Goal: Find specific page/section: Find specific page/section

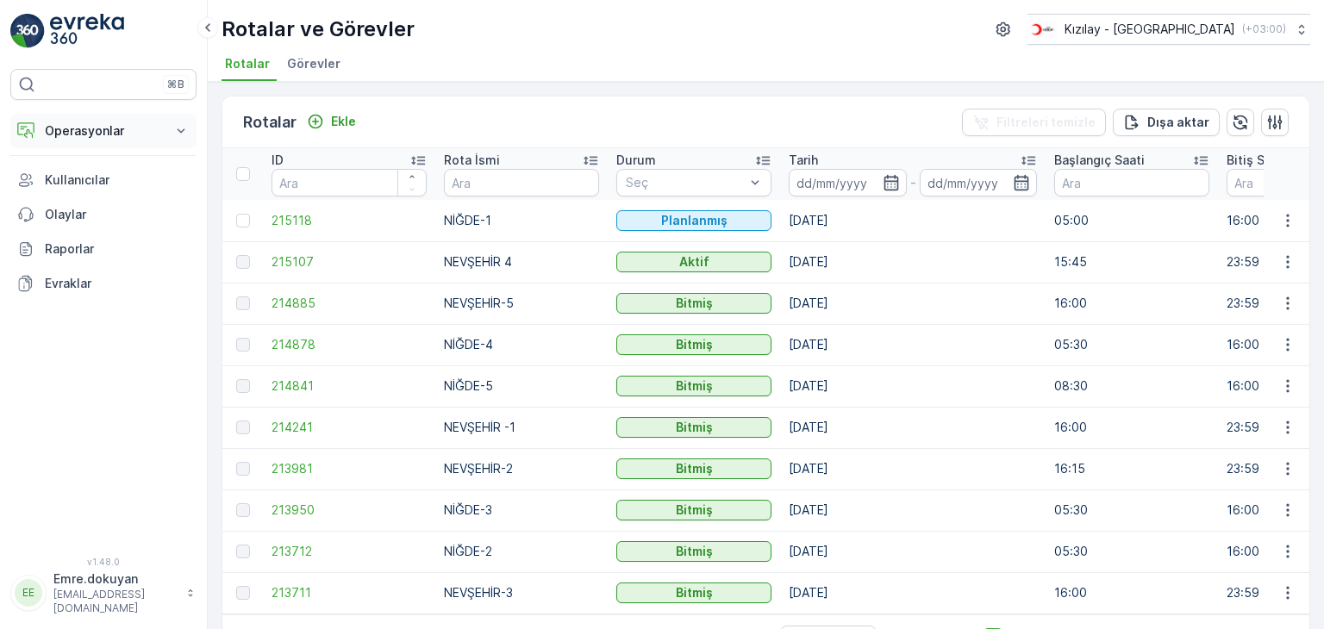
click at [66, 140] on button "Operasyonlar" at bounding box center [103, 131] width 186 height 34
click at [345, 119] on p "Ekle" at bounding box center [343, 121] width 25 height 17
click at [83, 118] on button "Operasyonlar" at bounding box center [103, 131] width 186 height 34
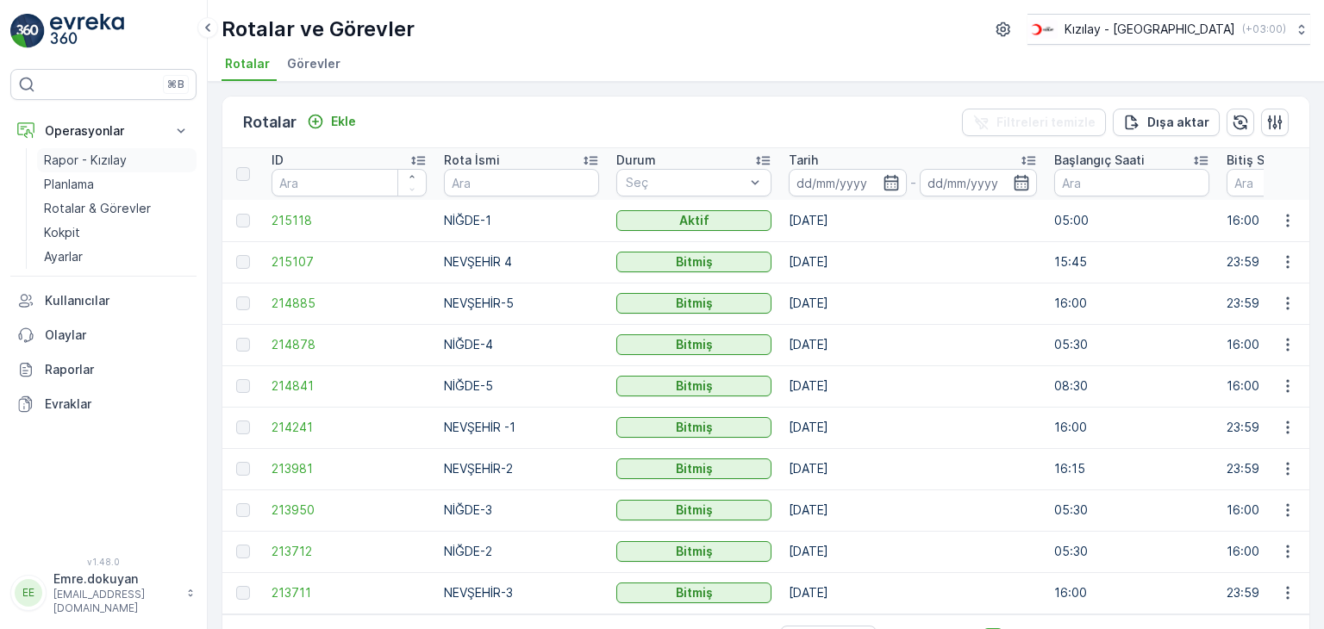
click at [100, 152] on p "Rapor - Kızılay" at bounding box center [85, 160] width 83 height 17
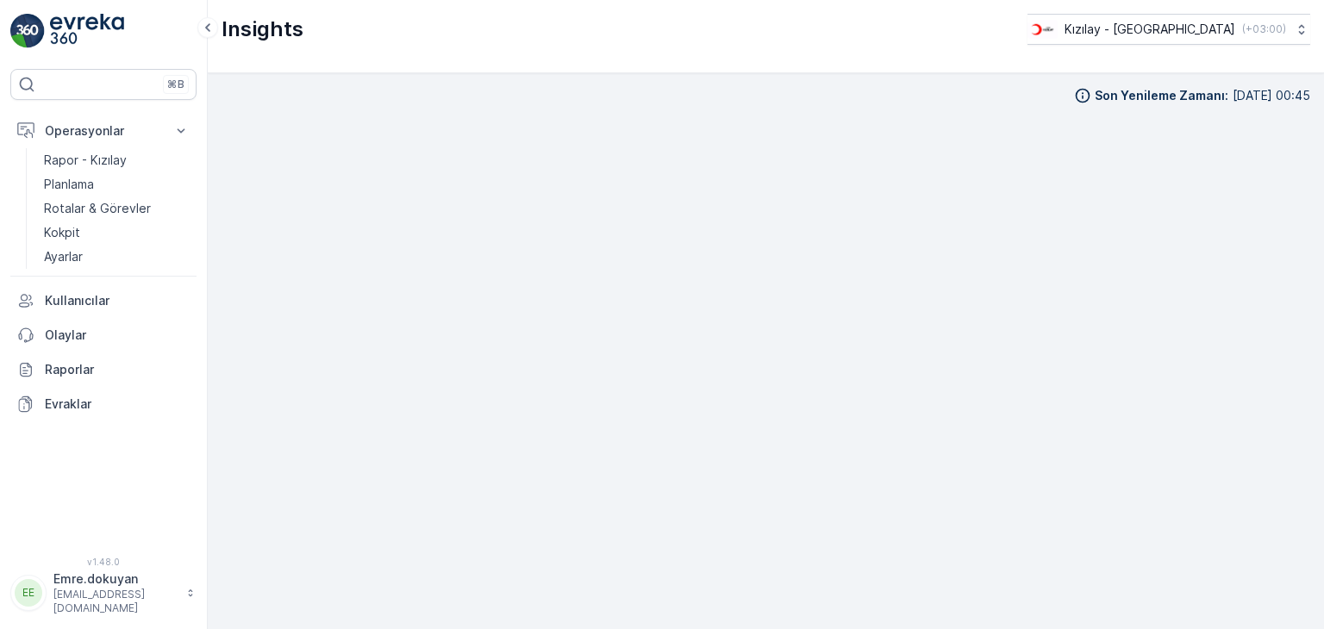
scroll to position [15, 0]
